Goal: Information Seeking & Learning: Understand process/instructions

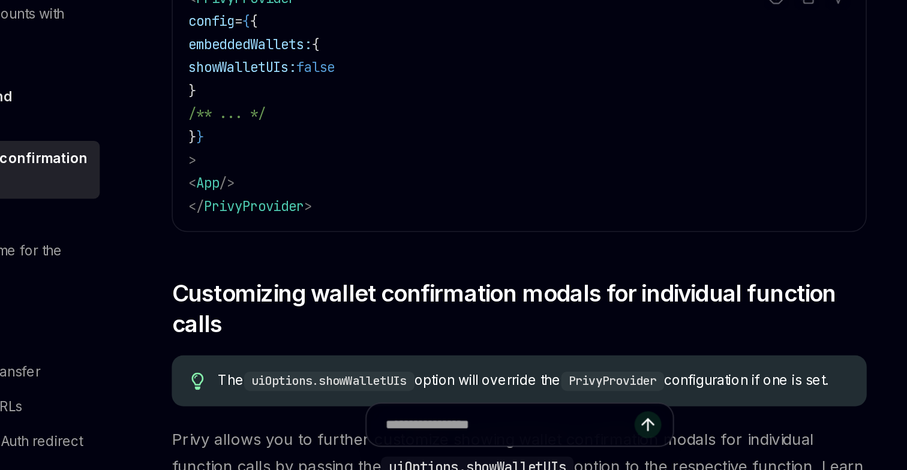
scroll to position [358, 0]
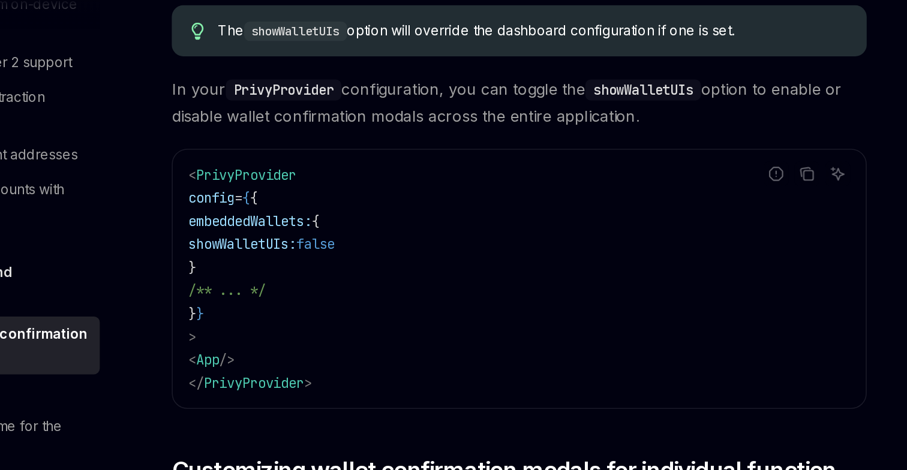
drag, startPoint x: 270, startPoint y: 217, endPoint x: 395, endPoint y: 215, distance: 125.4
click at [395, 215] on code "< PrivyProvider config = { { embeddedWallets: { showWalletUIs: false } /** ... …" at bounding box center [446, 242] width 412 height 144
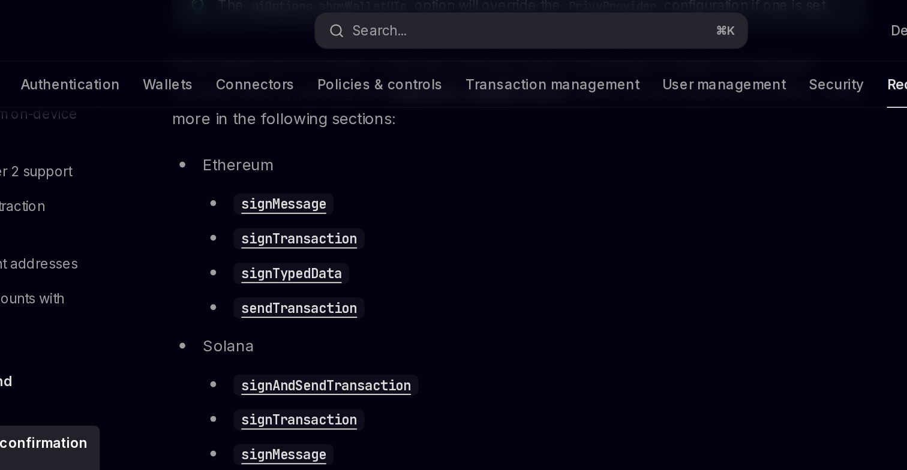
click at [311, 134] on code "signMessage" at bounding box center [299, 127] width 62 height 13
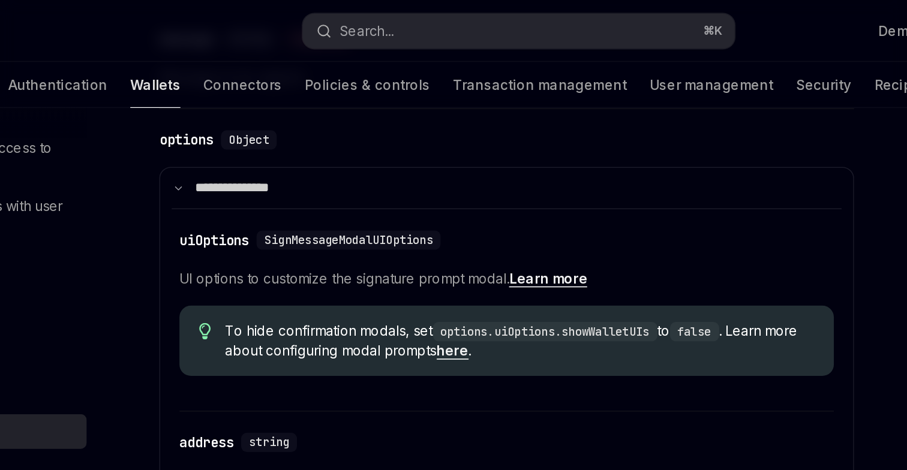
scroll to position [611, 0]
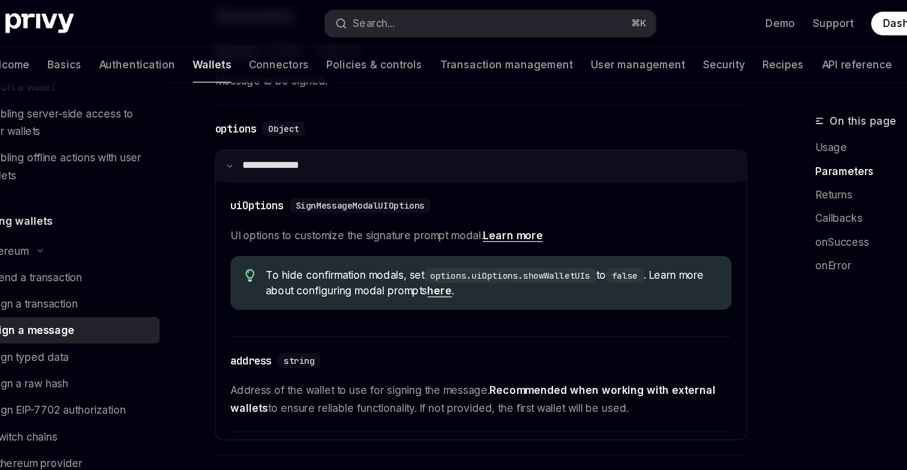
click at [303, 146] on summary "**********" at bounding box center [445, 134] width 431 height 25
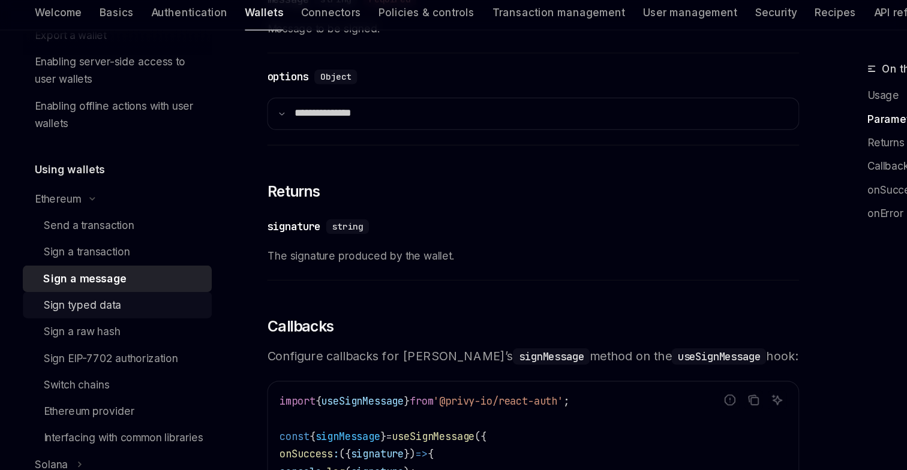
click at [106, 290] on div "Sign typed data" at bounding box center [79, 290] width 63 height 14
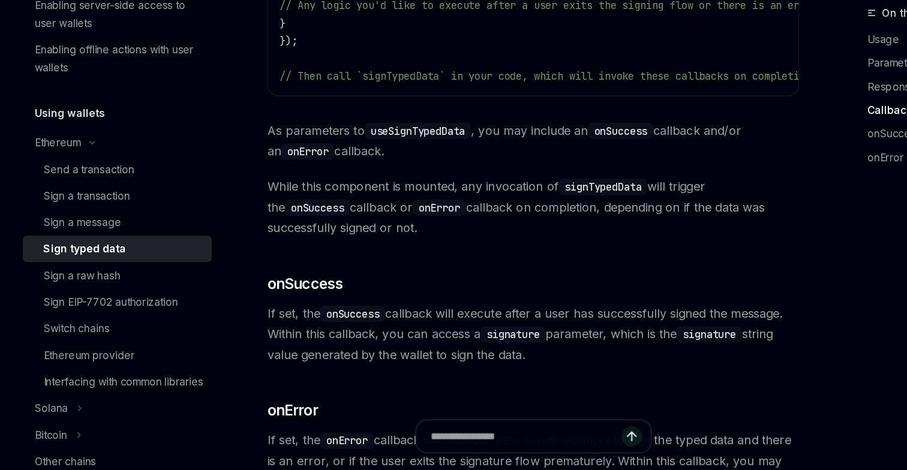
scroll to position [1104, 0]
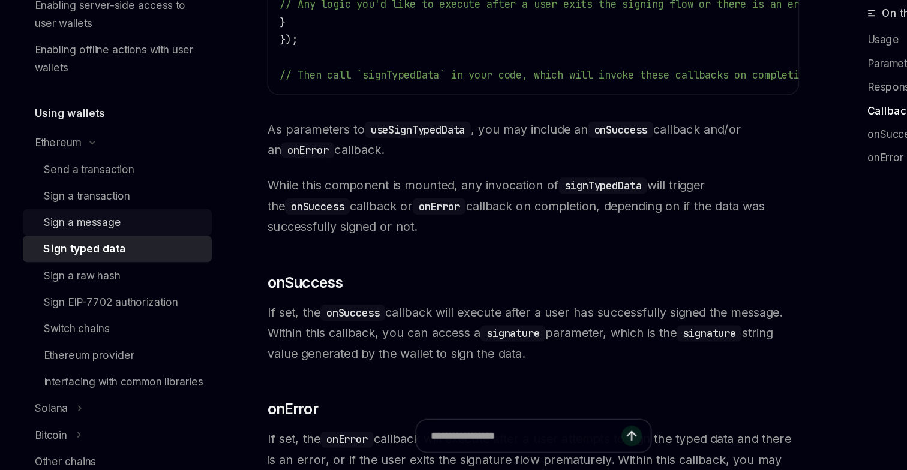
click at [116, 270] on div "Sign a message" at bounding box center [113, 269] width 130 height 14
type textarea "*"
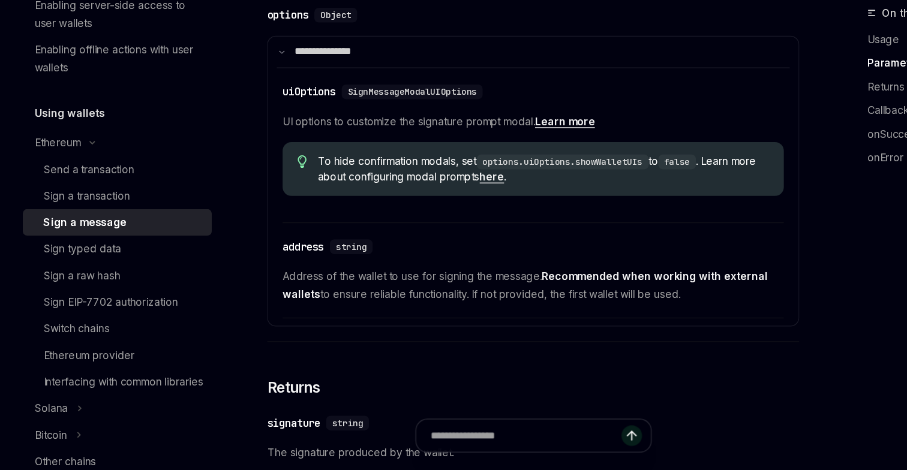
scroll to position [636, 0]
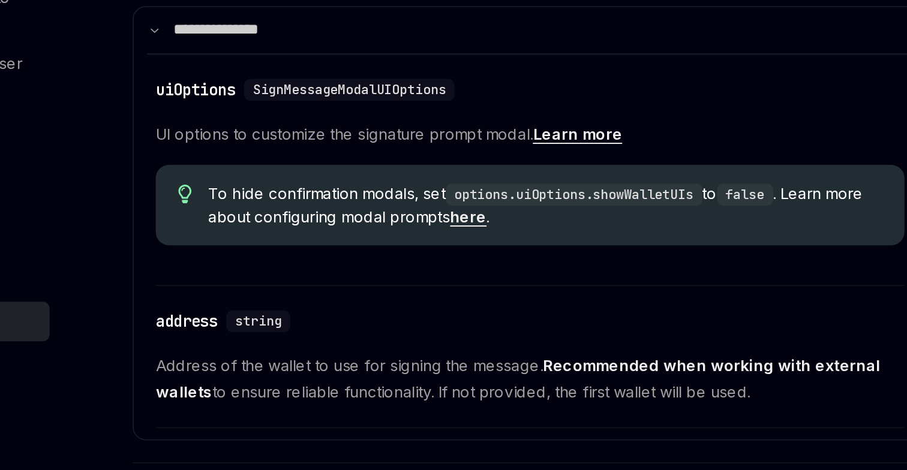
click at [422, 217] on link "here" at bounding box center [413, 211] width 20 height 11
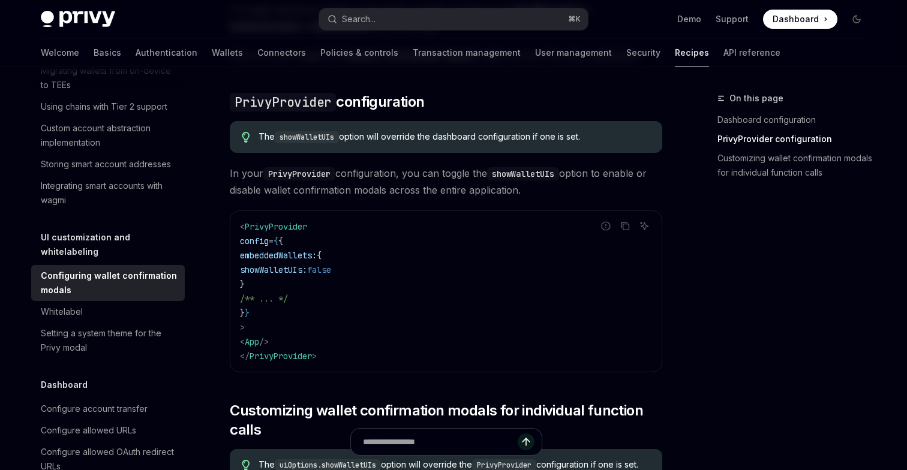
scroll to position [315, 0]
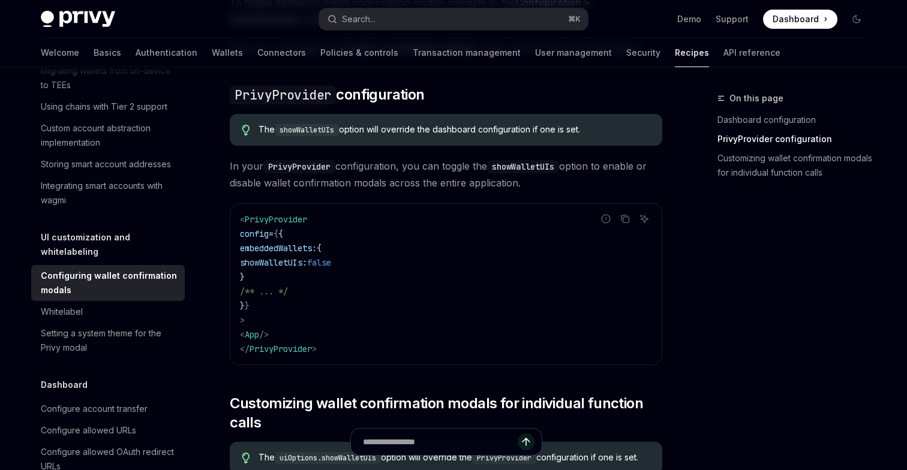
drag, startPoint x: 271, startPoint y: 265, endPoint x: 426, endPoint y: 264, distance: 154.8
click at [426, 264] on code "< PrivyProvider config = { { embeddedWallets: { showWalletUIs: false } /** ... …" at bounding box center [446, 284] width 412 height 144
copy span "showWalletUIs: false"
